Goal: Navigation & Orientation: Find specific page/section

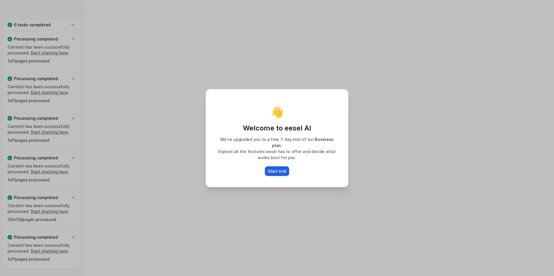
click at [276, 168] on p "Start trial" at bounding box center [277, 171] width 19 height 6
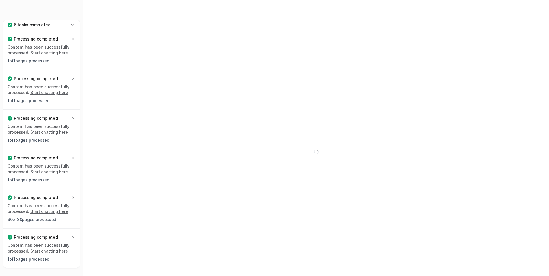
click at [78, 25] on div "6 tasks completed" at bounding box center [41, 25] width 77 height 11
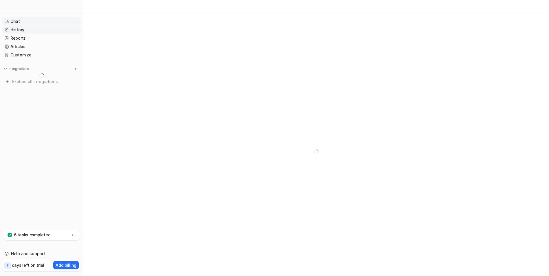
click at [12, 21] on link "Chat" at bounding box center [41, 21] width 78 height 8
click at [16, 22] on link "Chat" at bounding box center [41, 21] width 78 height 8
click at [23, 31] on link "History" at bounding box center [41, 30] width 78 height 8
click at [36, 37] on link "Reports" at bounding box center [41, 38] width 78 height 8
click at [31, 30] on link "History" at bounding box center [41, 30] width 78 height 8
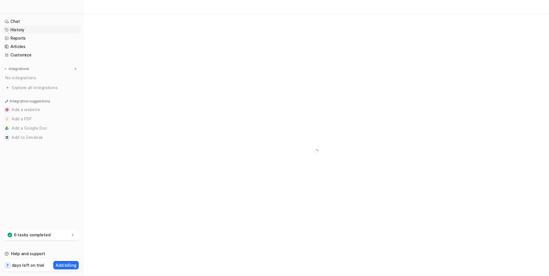
click at [302, 166] on div at bounding box center [316, 152] width 466 height 276
